Goal: Task Accomplishment & Management: Manage account settings

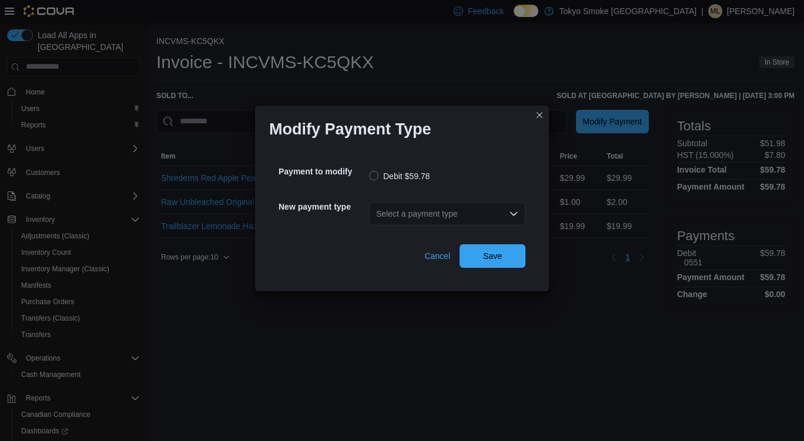
click at [401, 222] on div "Select a payment type" at bounding box center [447, 214] width 156 height 24
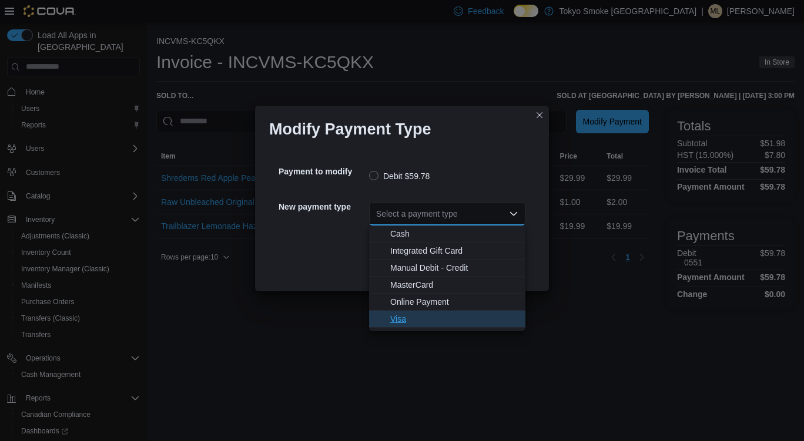
click at [424, 327] on button "Visa" at bounding box center [447, 319] width 156 height 17
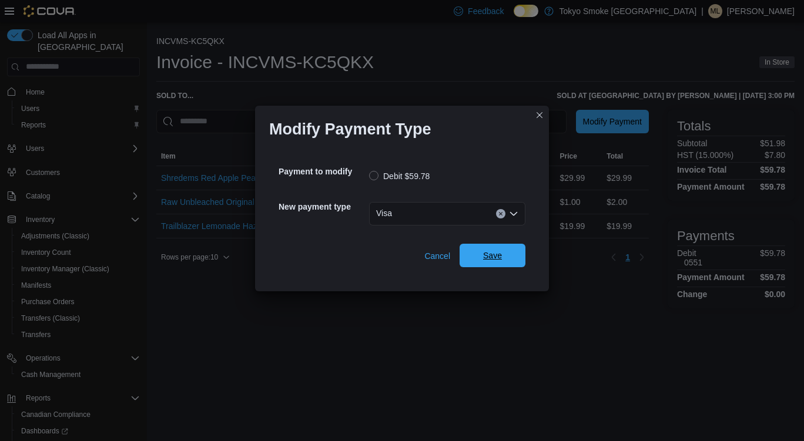
click at [521, 263] on button "Save" at bounding box center [493, 256] width 66 height 24
click at [391, 192] on div "Payment to modify Debit $54.56" at bounding box center [402, 175] width 247 height 35
click at [420, 210] on div "Select a payment type" at bounding box center [447, 214] width 156 height 24
click at [453, 209] on div "Select a payment type" at bounding box center [447, 214] width 156 height 24
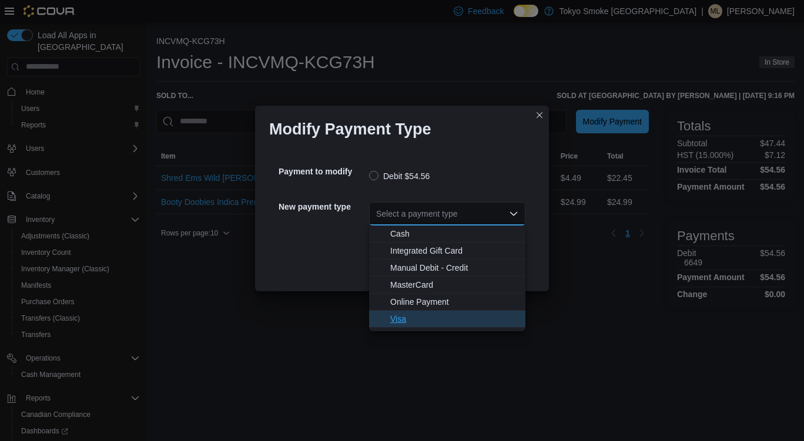
click at [413, 321] on span "Visa" at bounding box center [454, 319] width 128 height 12
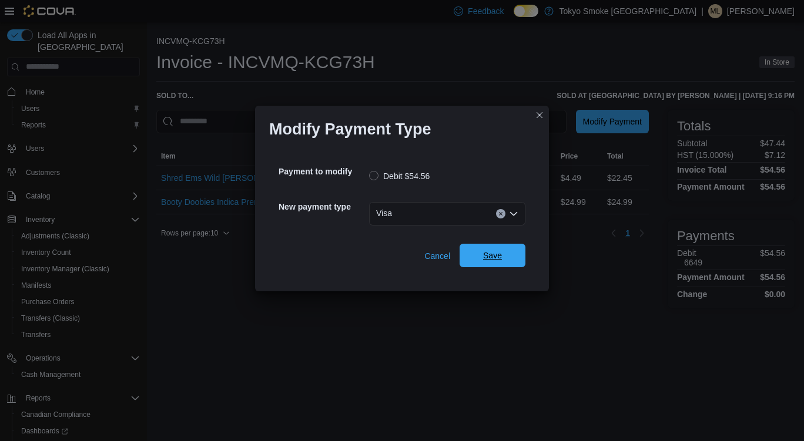
click at [499, 246] on span "Save" at bounding box center [493, 256] width 52 height 24
click at [408, 212] on div "Select a payment type" at bounding box center [447, 214] width 156 height 24
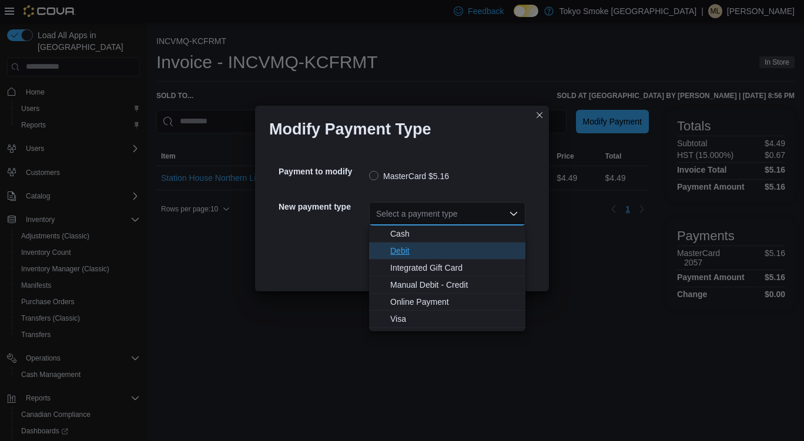
click at [427, 250] on span "Debit" at bounding box center [454, 251] width 128 height 12
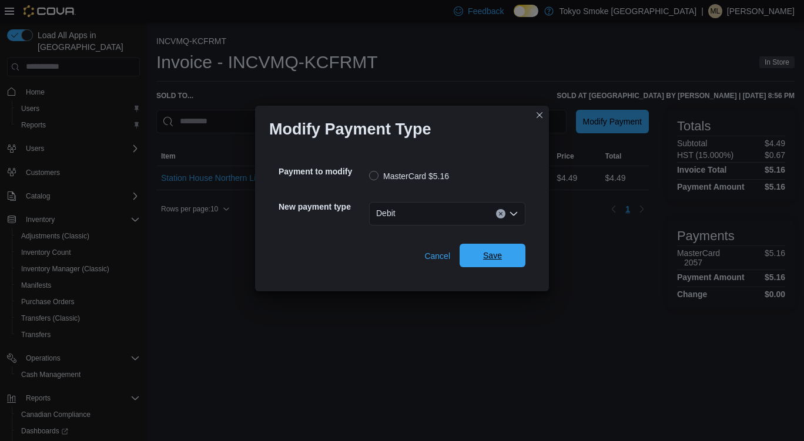
click at [507, 251] on span "Save" at bounding box center [493, 256] width 52 height 24
click at [434, 222] on div "Select a payment type" at bounding box center [447, 214] width 156 height 24
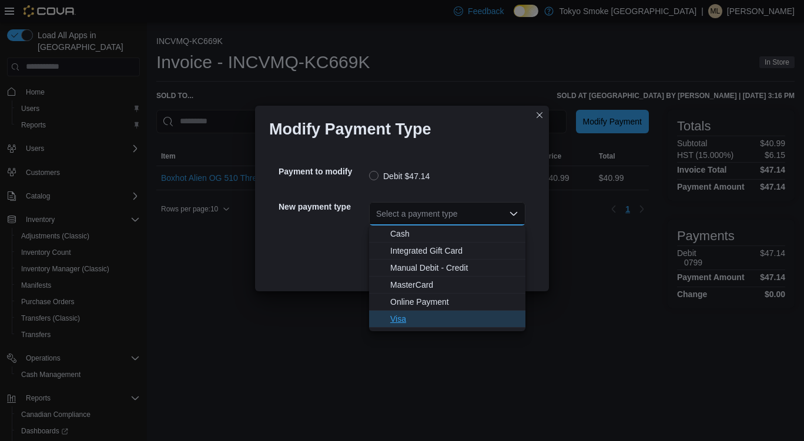
click at [427, 321] on span "Visa" at bounding box center [454, 319] width 128 height 12
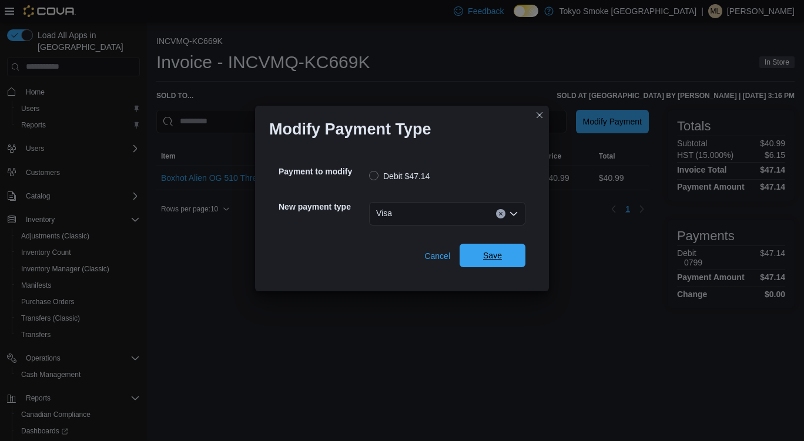
click at [491, 259] on span "Save" at bounding box center [492, 256] width 19 height 12
click at [445, 219] on div "Select a payment type" at bounding box center [447, 214] width 156 height 24
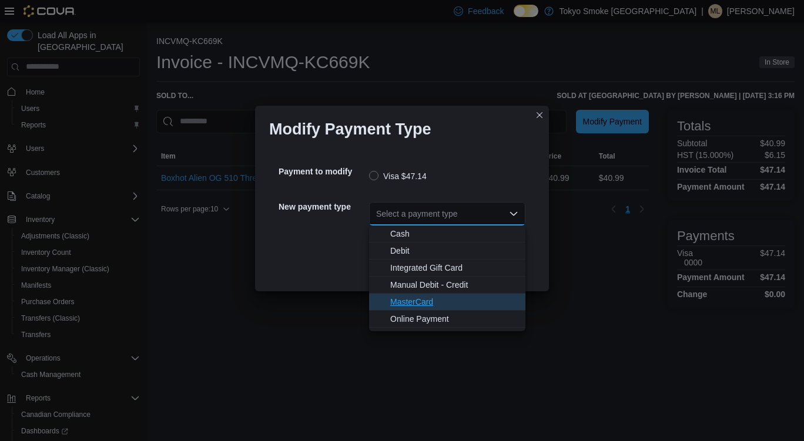
click at [426, 306] on span "MasterCard" at bounding box center [454, 302] width 128 height 12
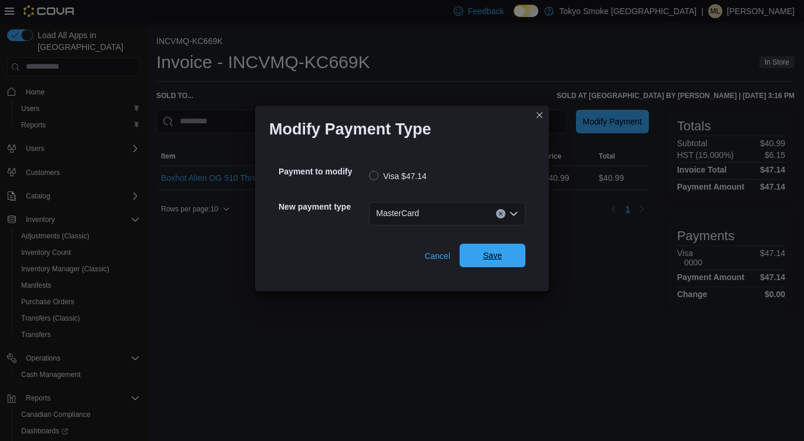
click at [504, 252] on span "Save" at bounding box center [493, 256] width 52 height 24
